Goal: Transaction & Acquisition: Book appointment/travel/reservation

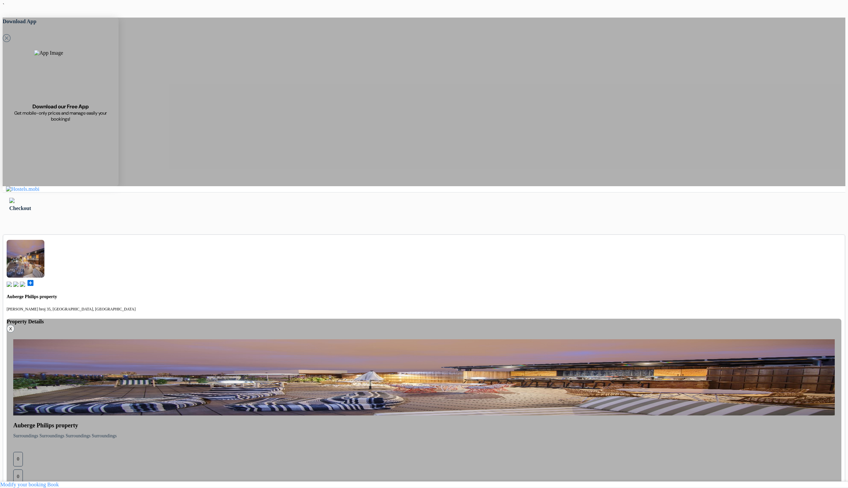
drag, startPoint x: 427, startPoint y: 120, endPoint x: 409, endPoint y: 126, distance: 19.5
drag, startPoint x: 608, startPoint y: 199, endPoint x: 596, endPoint y: 195, distance: 12.3
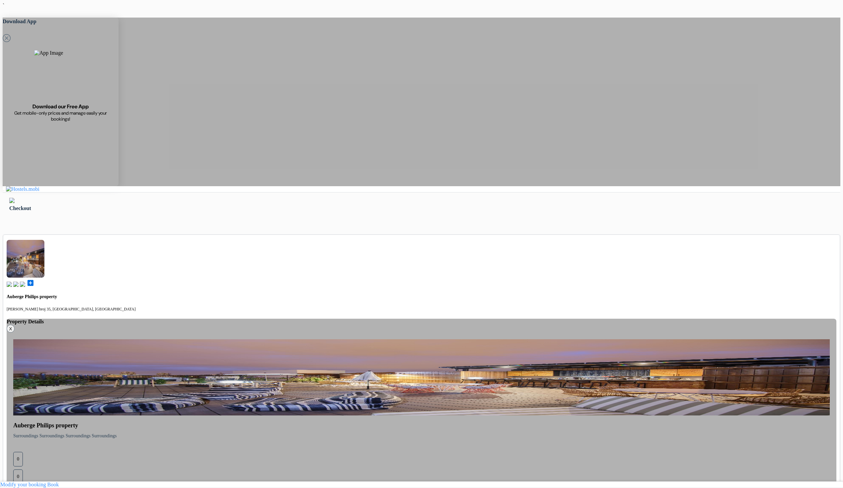
drag, startPoint x: 339, startPoint y: 122, endPoint x: 330, endPoint y: 136, distance: 17.1
